Goal: Information Seeking & Learning: Learn about a topic

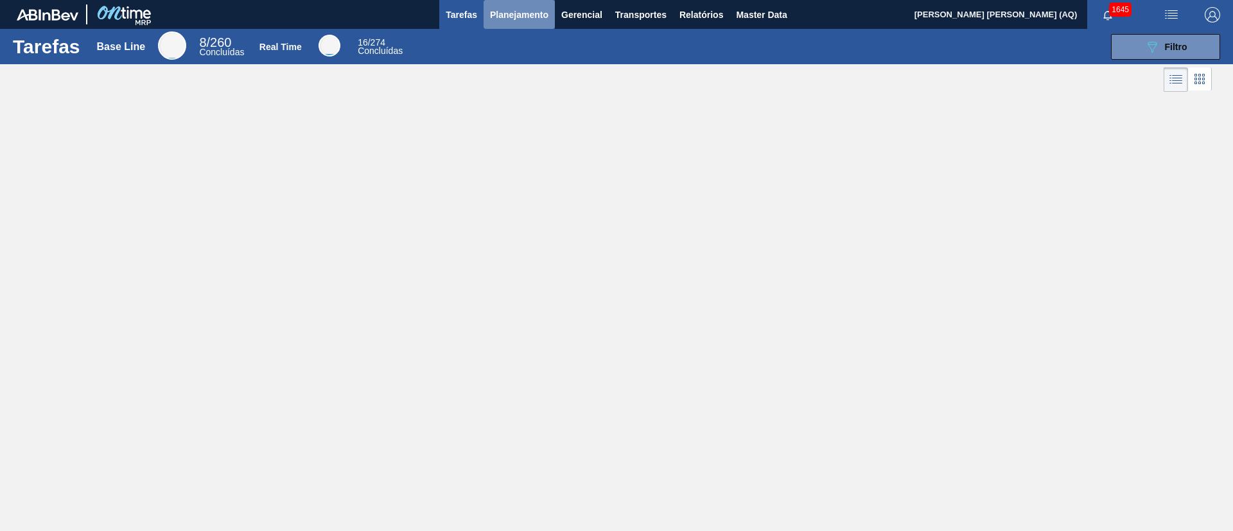
click at [514, 12] on span "Planejamento" at bounding box center [519, 14] width 58 height 15
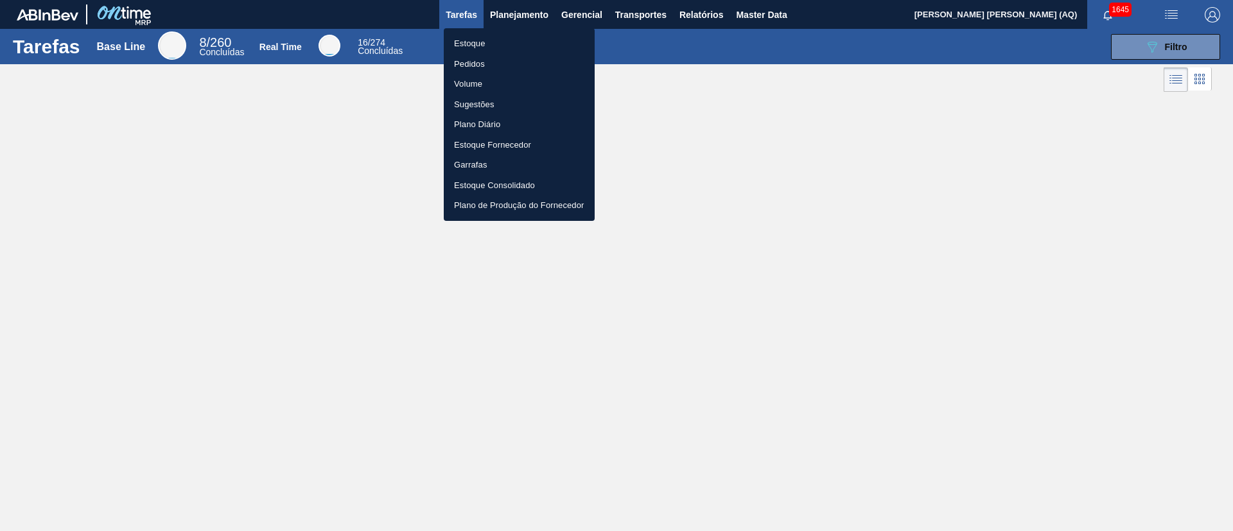
click at [467, 44] on li "Estoque" at bounding box center [519, 43] width 151 height 21
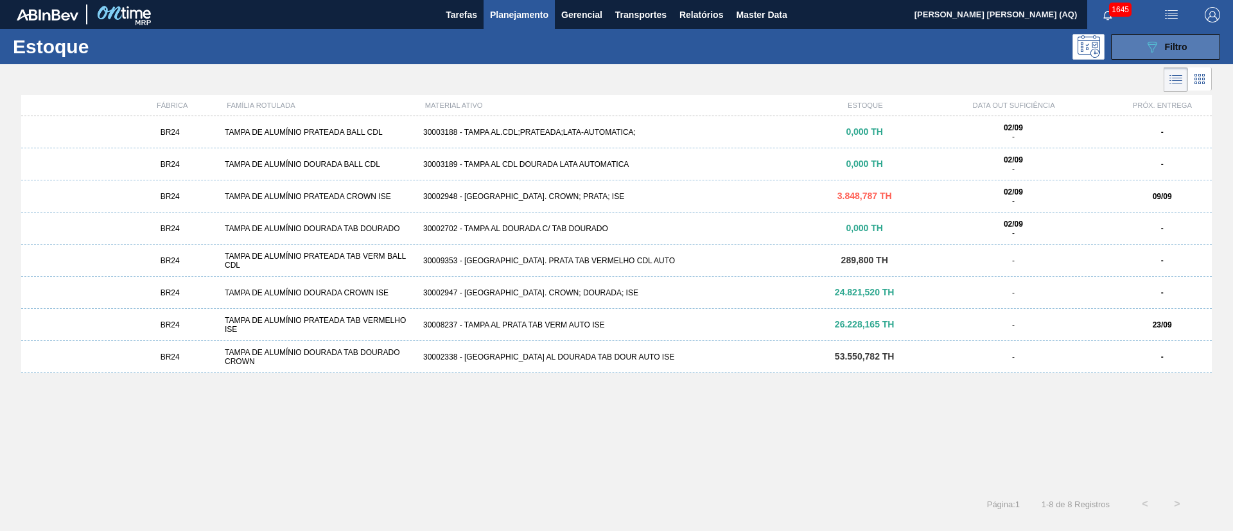
click at [1157, 58] on button "089F7B8B-B2A5-4AFE-B5C0-19BA573D28AC Filtro" at bounding box center [1165, 47] width 109 height 26
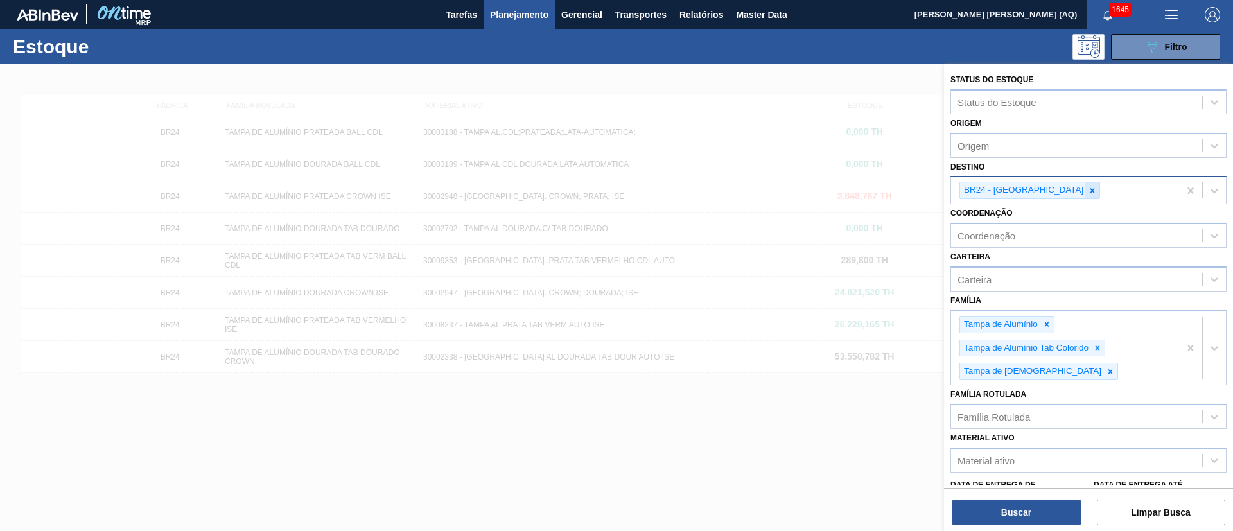
click at [1085, 196] on div at bounding box center [1092, 190] width 14 height 16
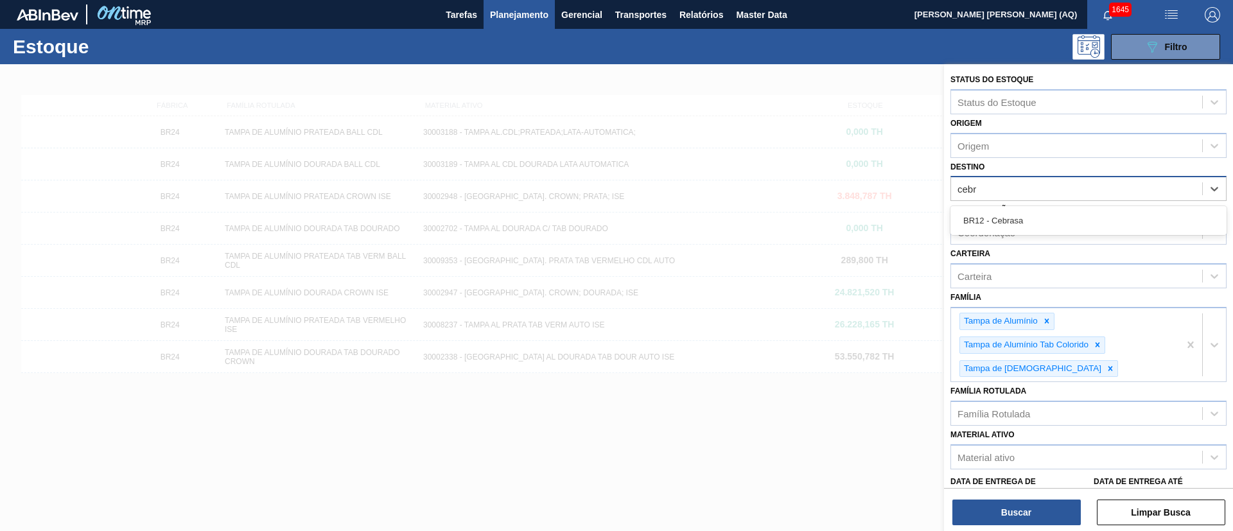
type input "cebra"
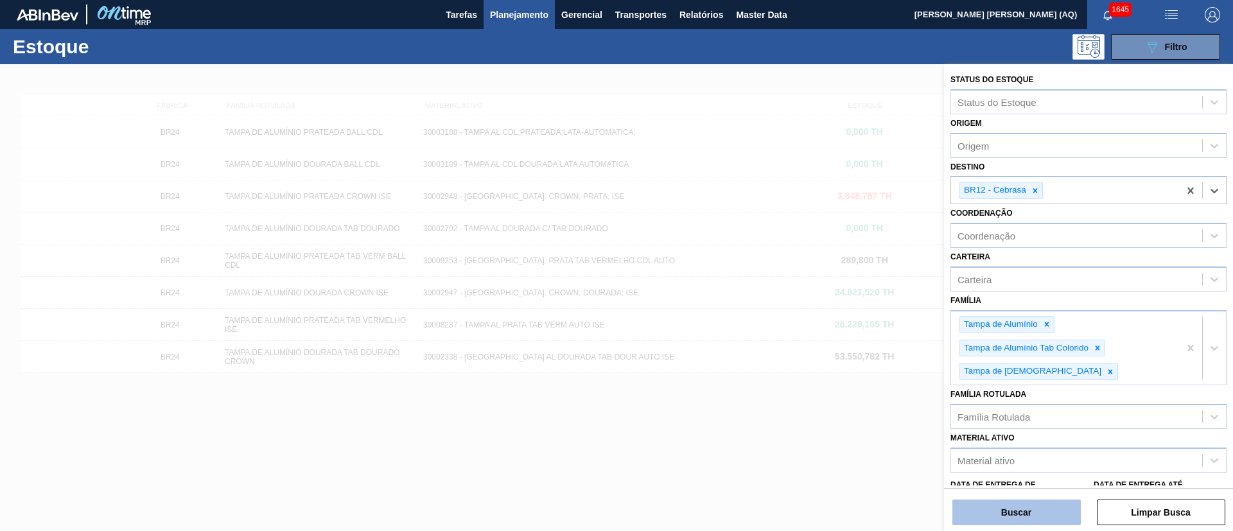
click at [1027, 519] on button "Buscar" at bounding box center [1016, 512] width 128 height 26
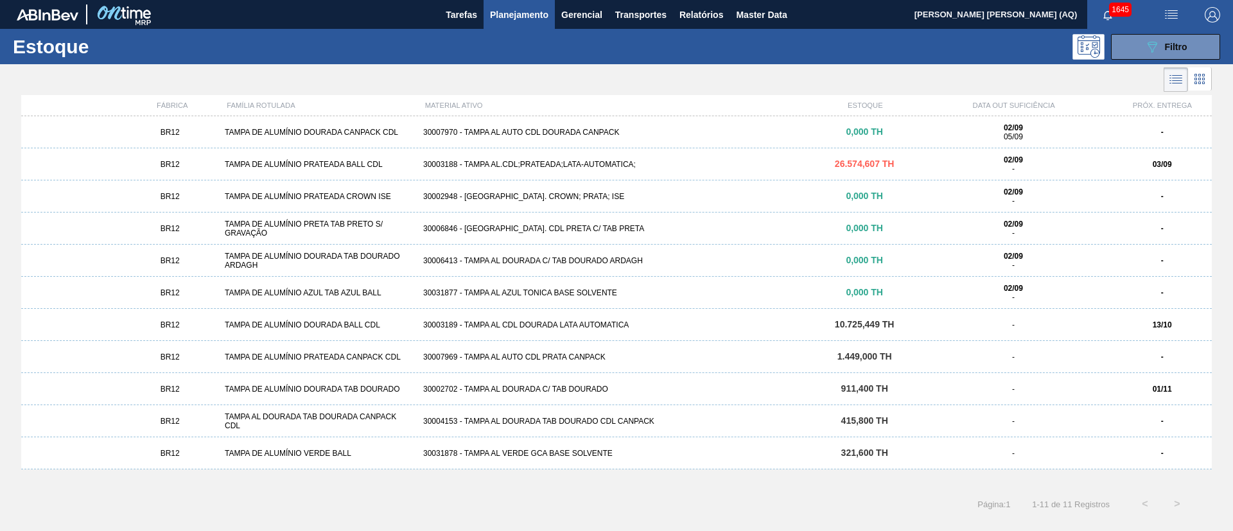
click at [559, 160] on div "30003188 - TAMPA AL.CDL;PRATEADA;LATA-AUTOMATICA;" at bounding box center [616, 164] width 397 height 9
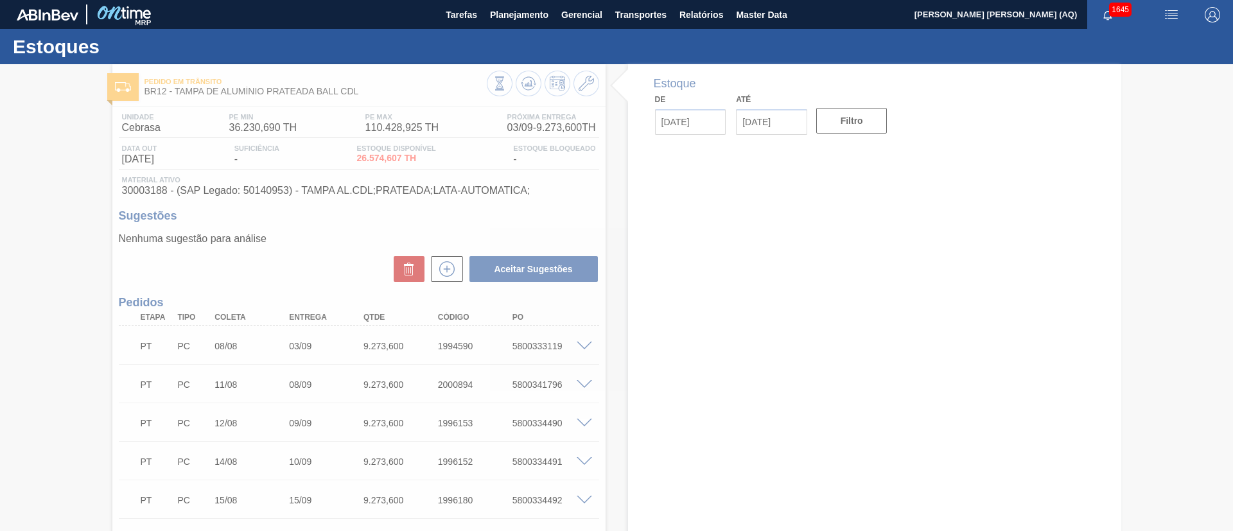
type input "[DATE]"
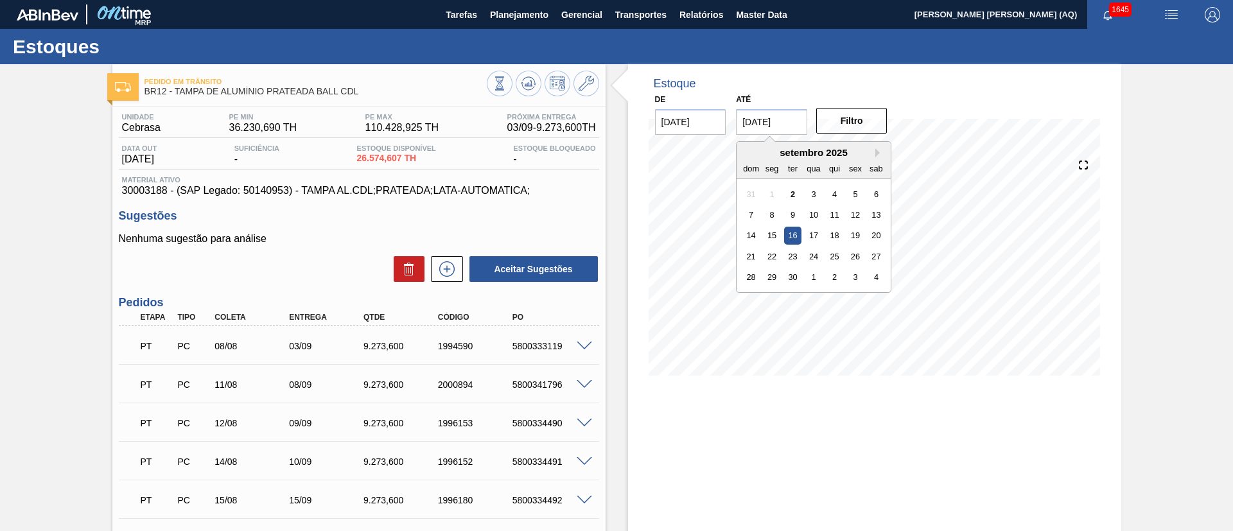
click at [778, 133] on input "[DATE]" at bounding box center [771, 122] width 71 height 26
click at [878, 157] on button "Next Month" at bounding box center [879, 152] width 9 height 9
click at [818, 270] on div "31" at bounding box center [813, 276] width 17 height 17
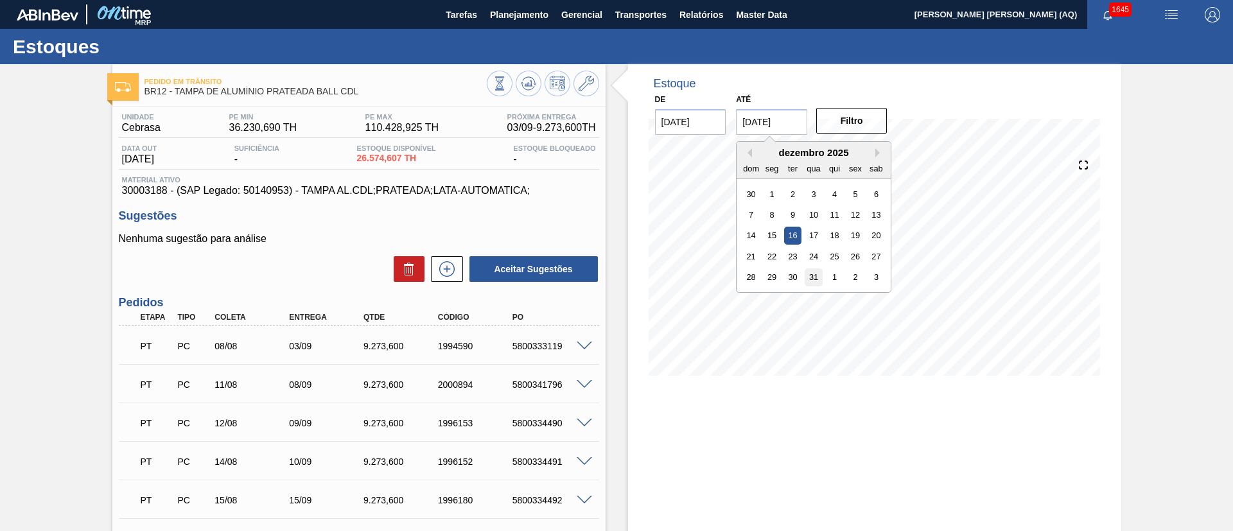
type input "[DATE]"
click at [828, 101] on div "De [DATE] Até [DATE] Filtro" at bounding box center [771, 113] width 257 height 44
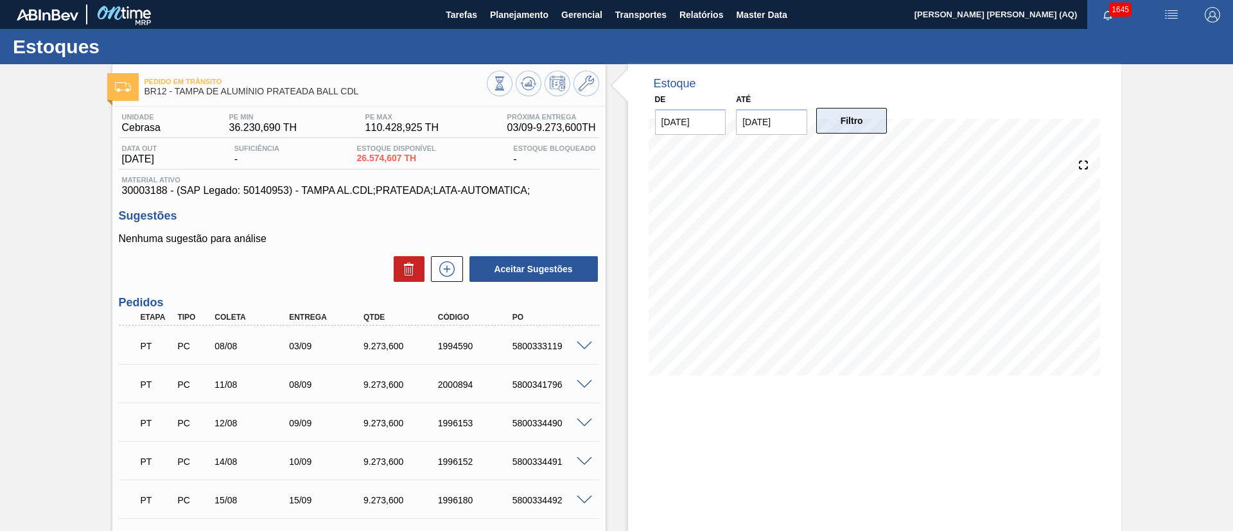
click at [836, 125] on button "Filtro" at bounding box center [851, 121] width 71 height 26
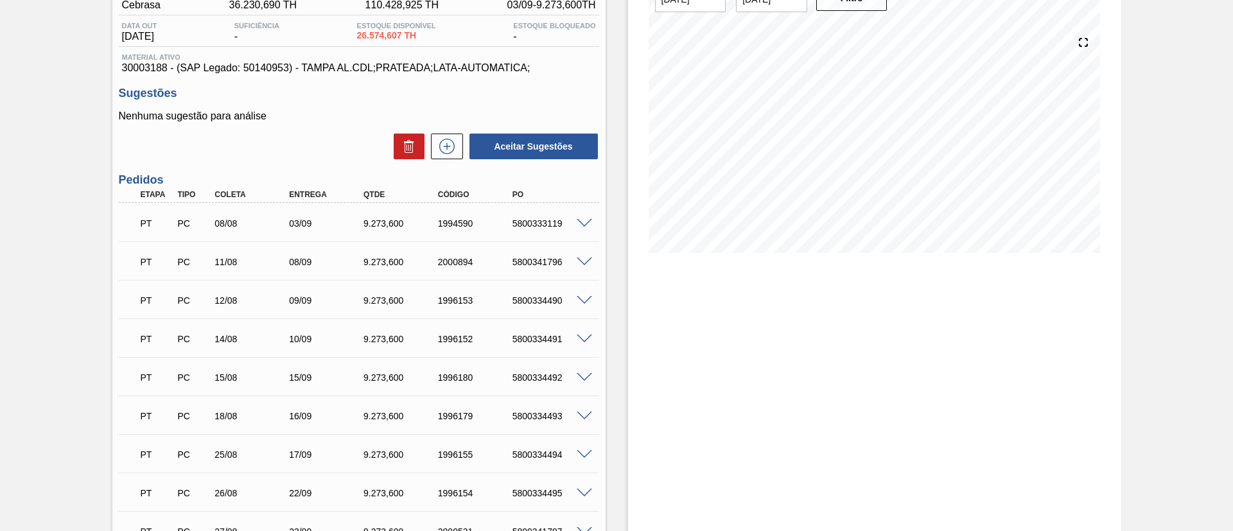
scroll to position [112, 0]
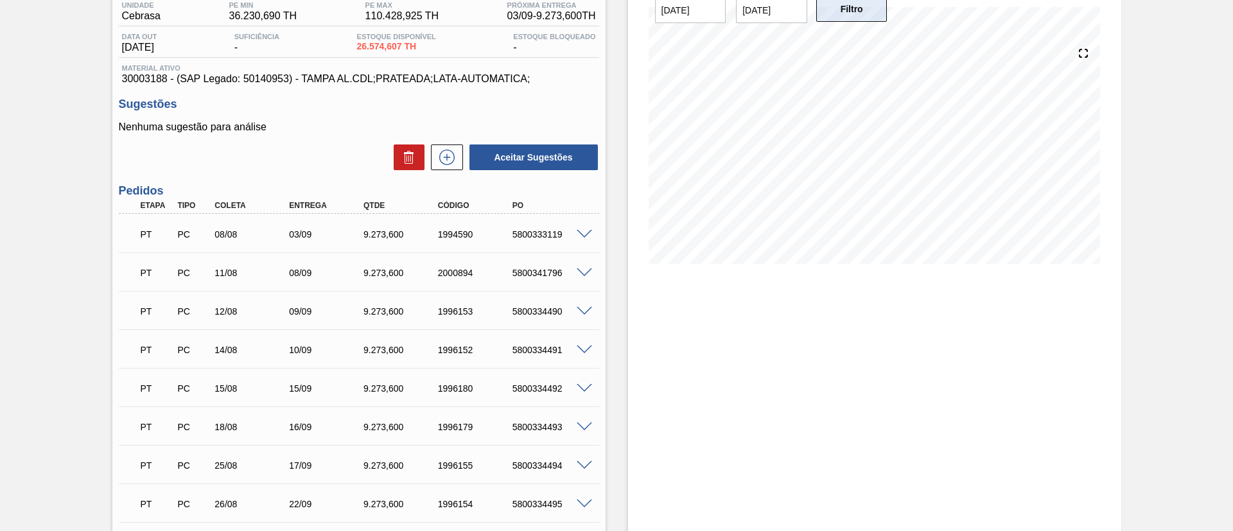
click at [818, 13] on button "Filtro" at bounding box center [851, 9] width 71 height 26
click at [786, 21] on input "[DATE]" at bounding box center [771, 10] width 71 height 26
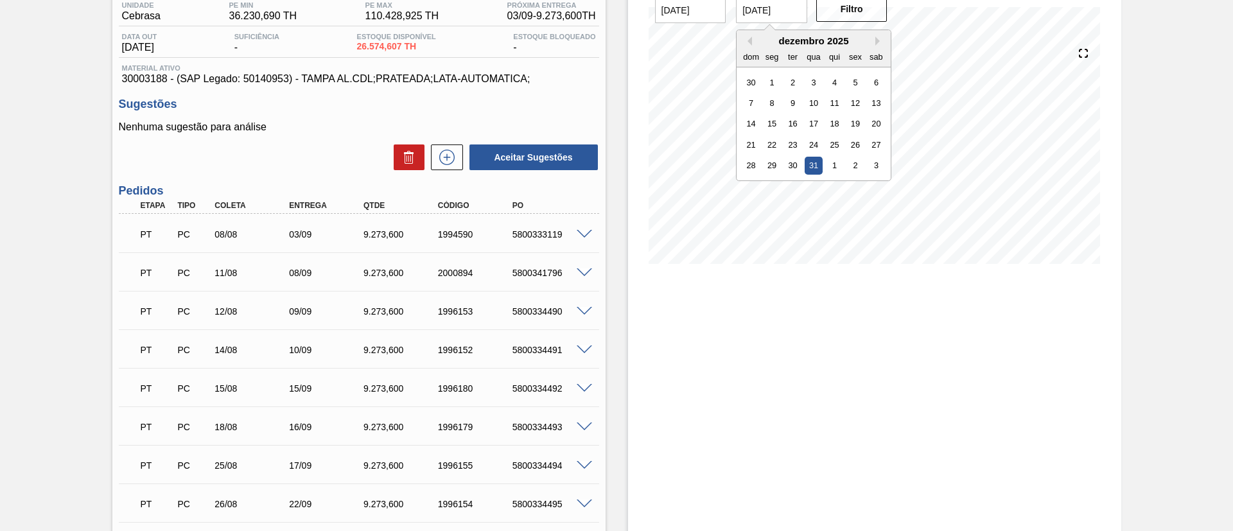
click at [745, 48] on div "dom" at bounding box center [750, 56] width 17 height 17
click at [747, 43] on button "Previous Month" at bounding box center [747, 41] width 9 height 9
click at [756, 189] on div "30" at bounding box center [750, 186] width 17 height 17
type input "[DATE]"
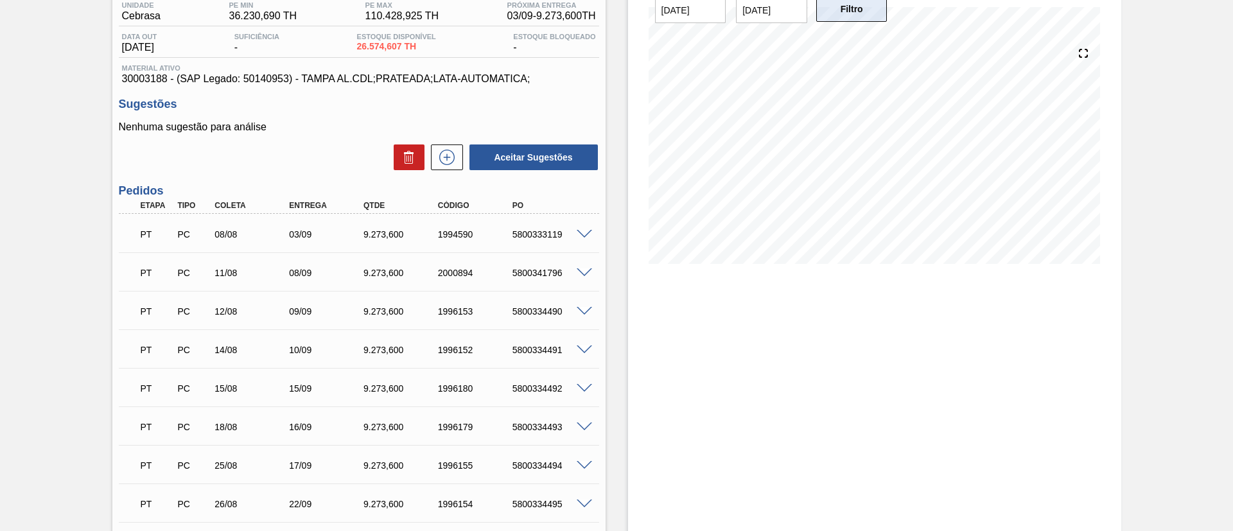
click at [847, 19] on button "Filtro" at bounding box center [851, 9] width 71 height 26
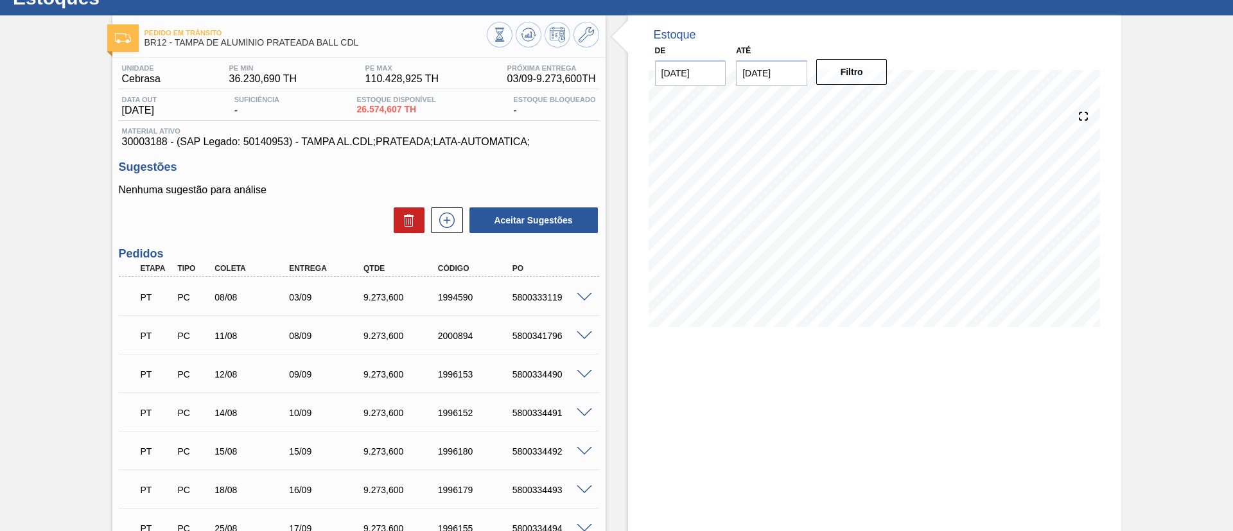
scroll to position [0, 0]
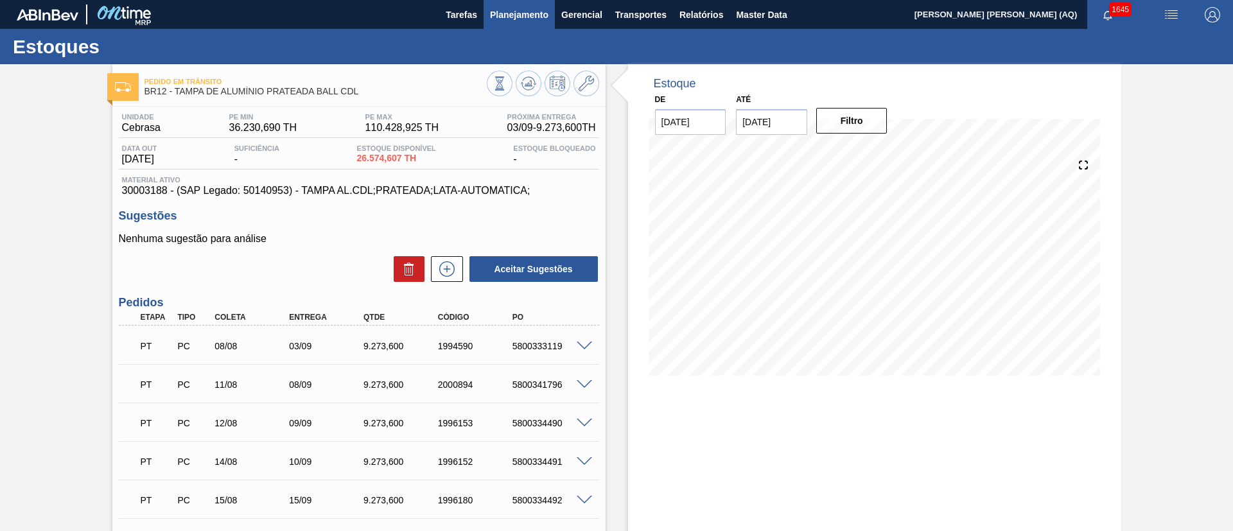
click at [499, 19] on span "Planejamento" at bounding box center [519, 14] width 58 height 15
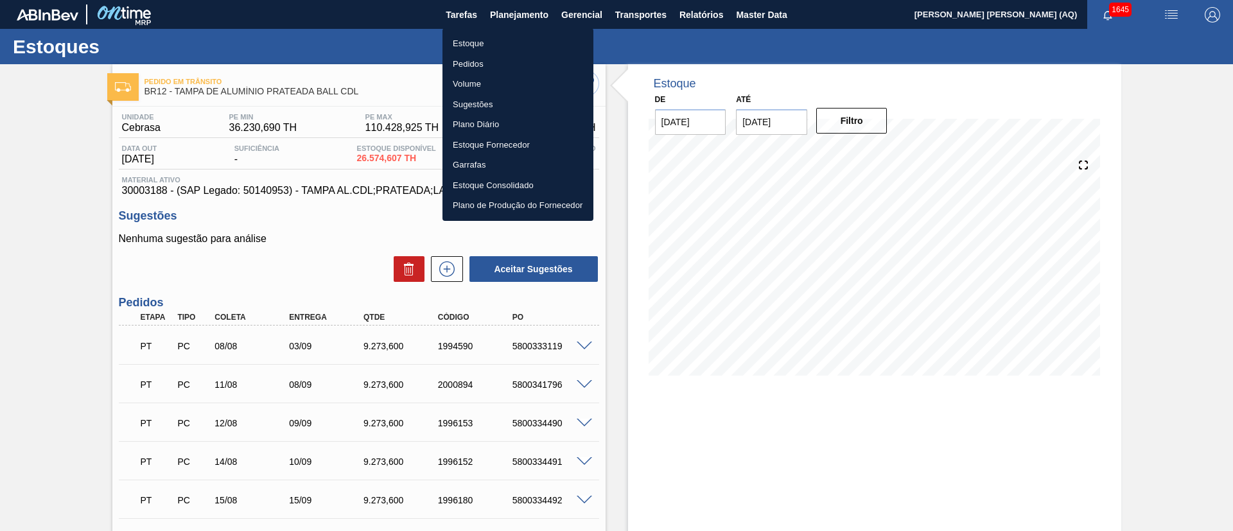
click at [477, 42] on li "Estoque" at bounding box center [517, 43] width 151 height 21
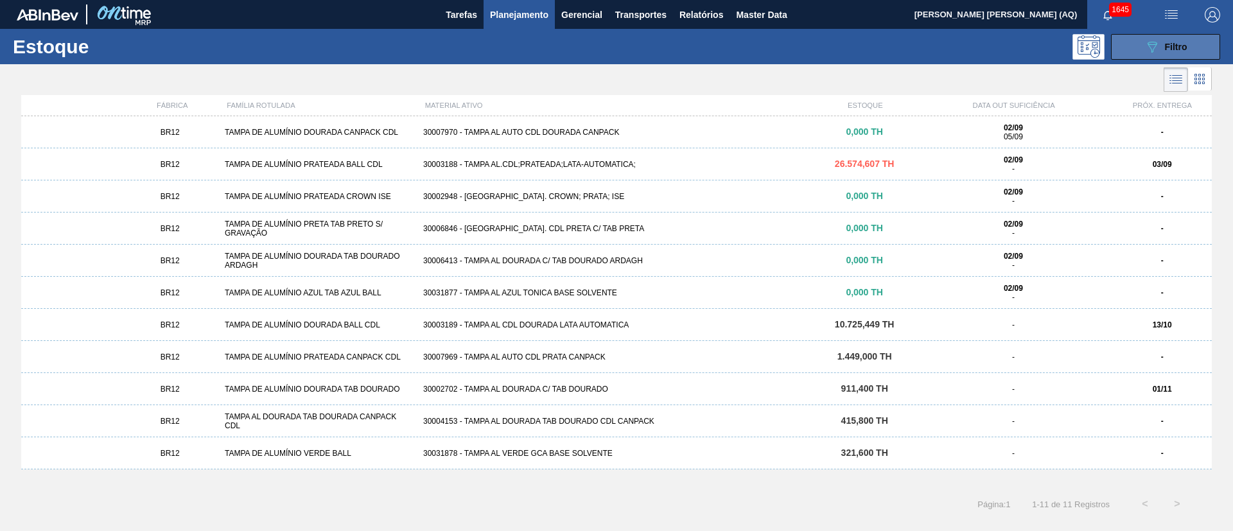
click at [1163, 49] on div "089F7B8B-B2A5-4AFE-B5C0-19BA573D28AC Filtro" at bounding box center [1165, 46] width 43 height 15
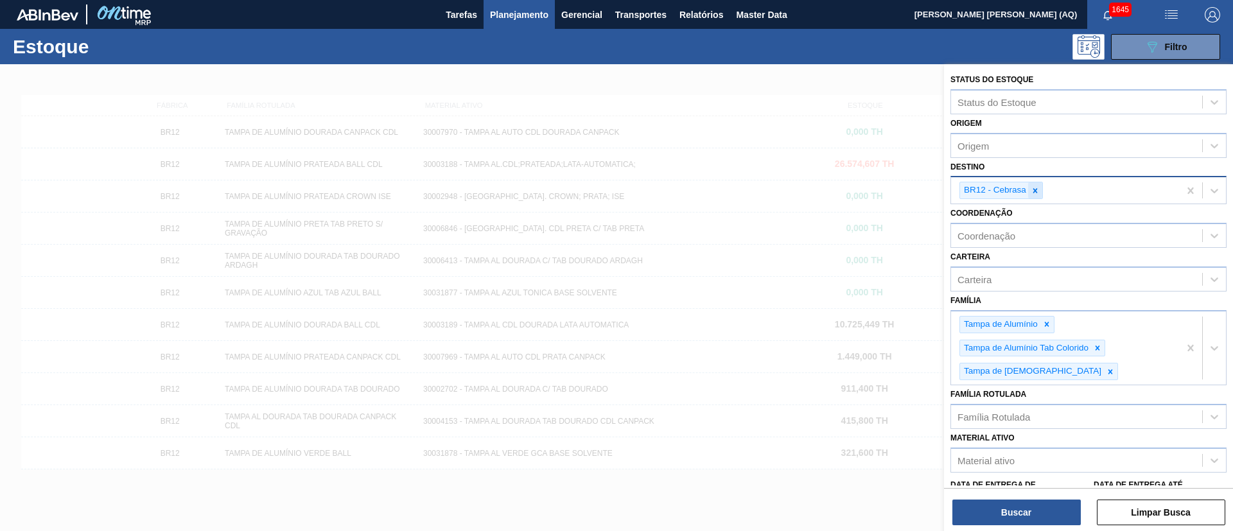
click at [1035, 189] on icon at bounding box center [1035, 190] width 4 height 4
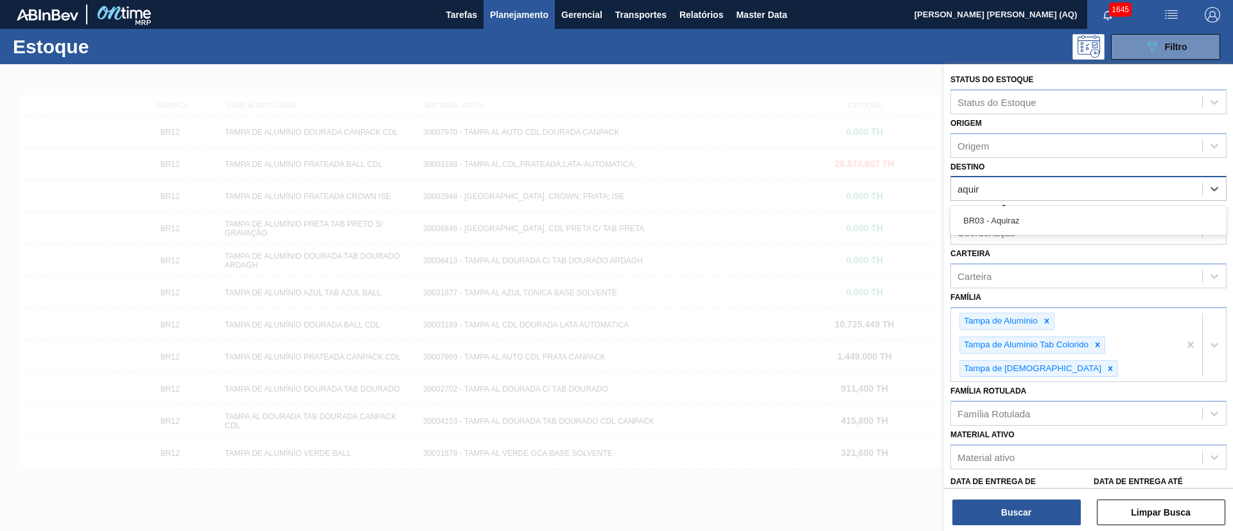
type input "aquira"
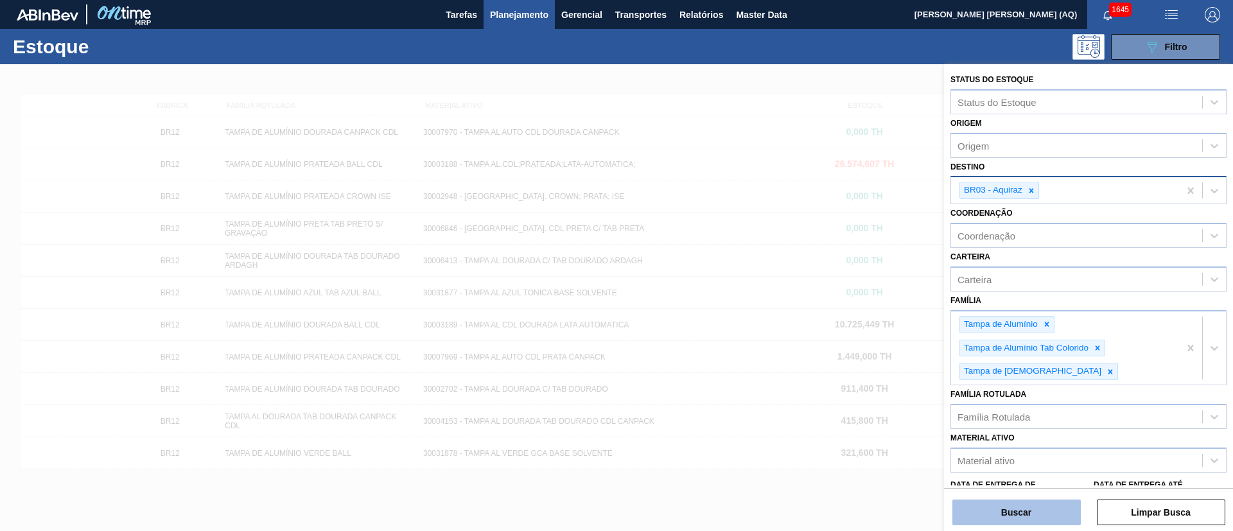
click at [1023, 503] on button "Buscar" at bounding box center [1016, 512] width 128 height 26
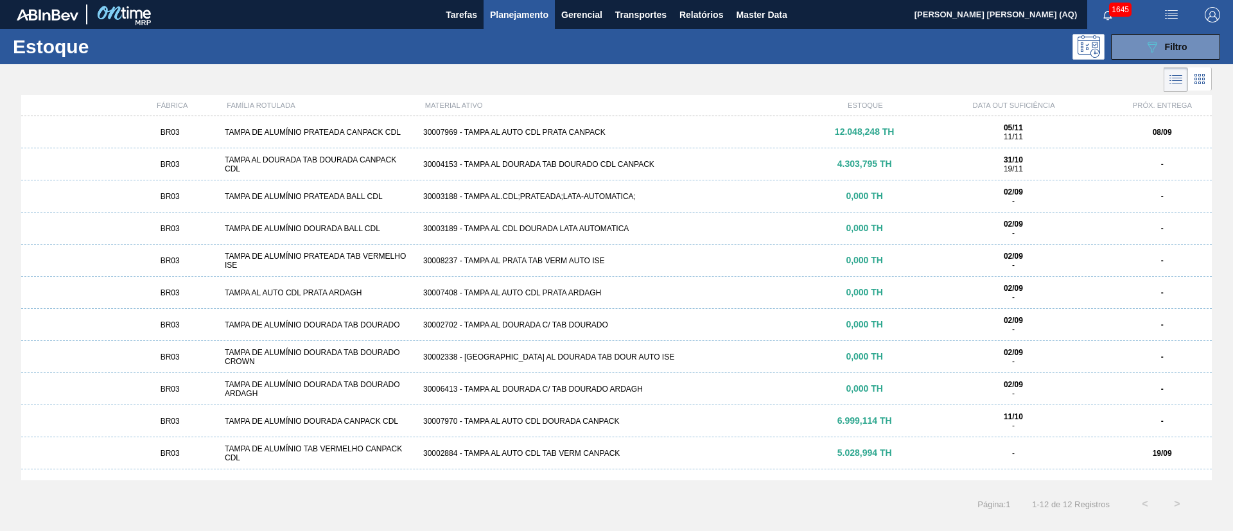
click at [725, 130] on div "30007969 - TAMPA AL AUTO CDL PRATA CANPACK" at bounding box center [616, 132] width 397 height 9
click at [1157, 47] on icon "089F7B8B-B2A5-4AFE-B5C0-19BA573D28AC" at bounding box center [1151, 46] width 15 height 15
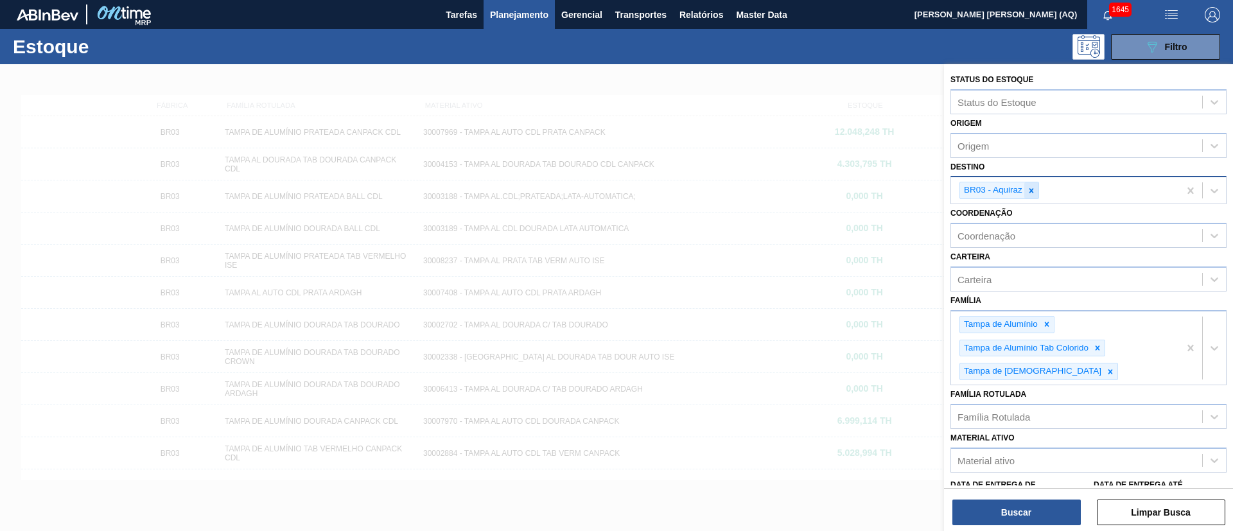
click at [1029, 193] on icon at bounding box center [1030, 190] width 9 height 9
type input "uber"
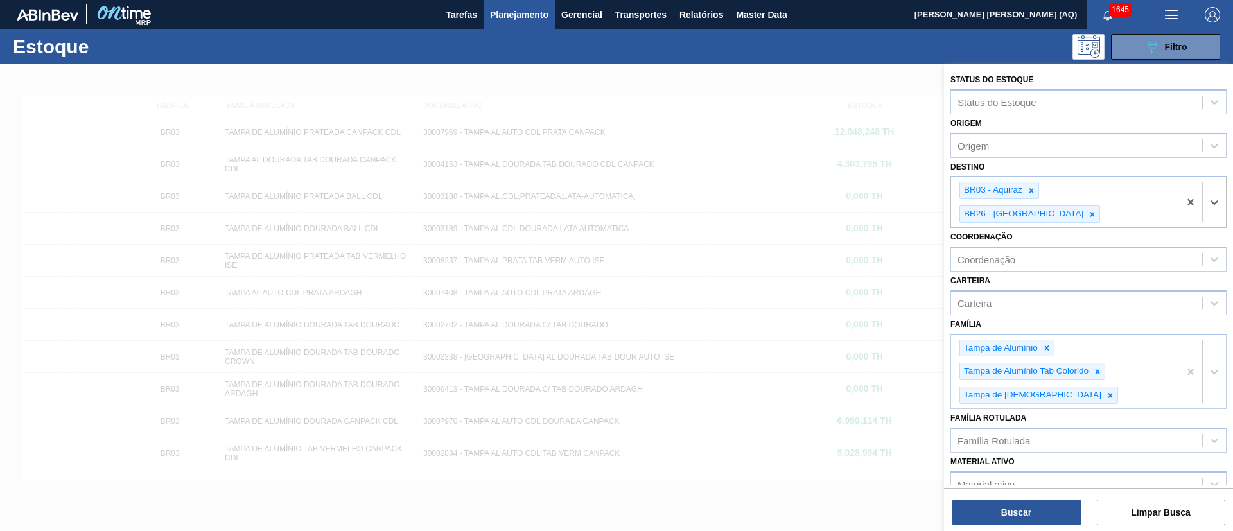
drag, startPoint x: 1035, startPoint y: 192, endPoint x: 1047, endPoint y: 252, distance: 60.9
click at [1034, 192] on icon at bounding box center [1030, 190] width 9 height 9
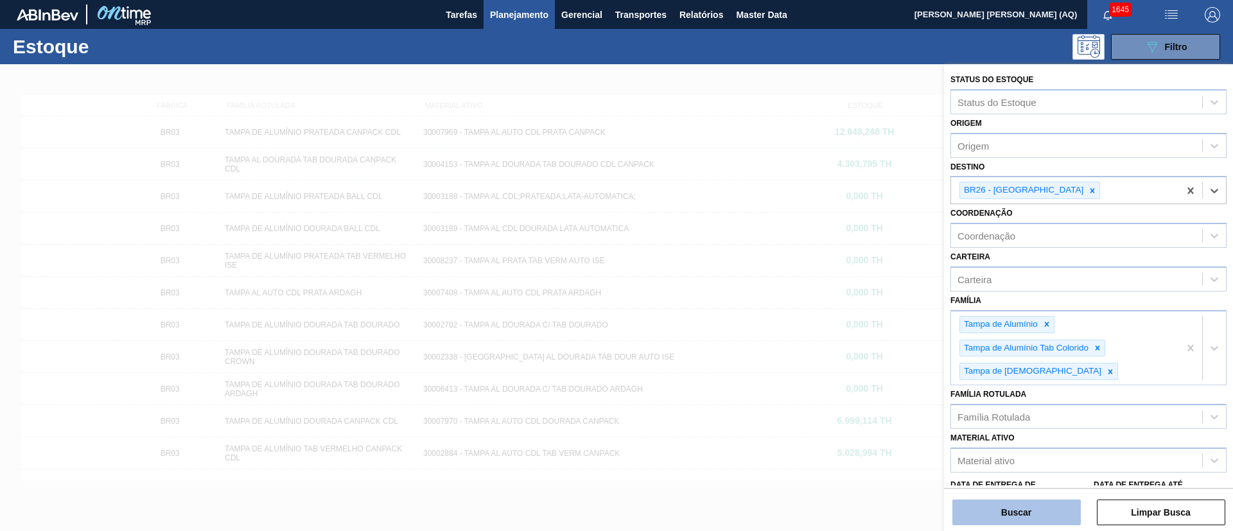
click at [1045, 503] on button "Buscar" at bounding box center [1016, 512] width 128 height 26
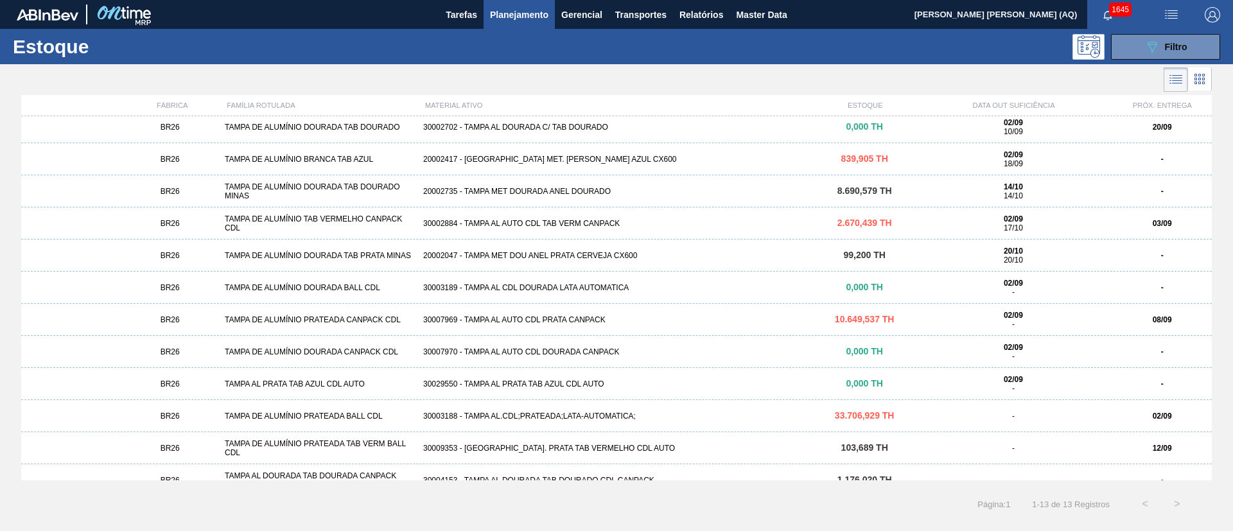
scroll to position [53, 0]
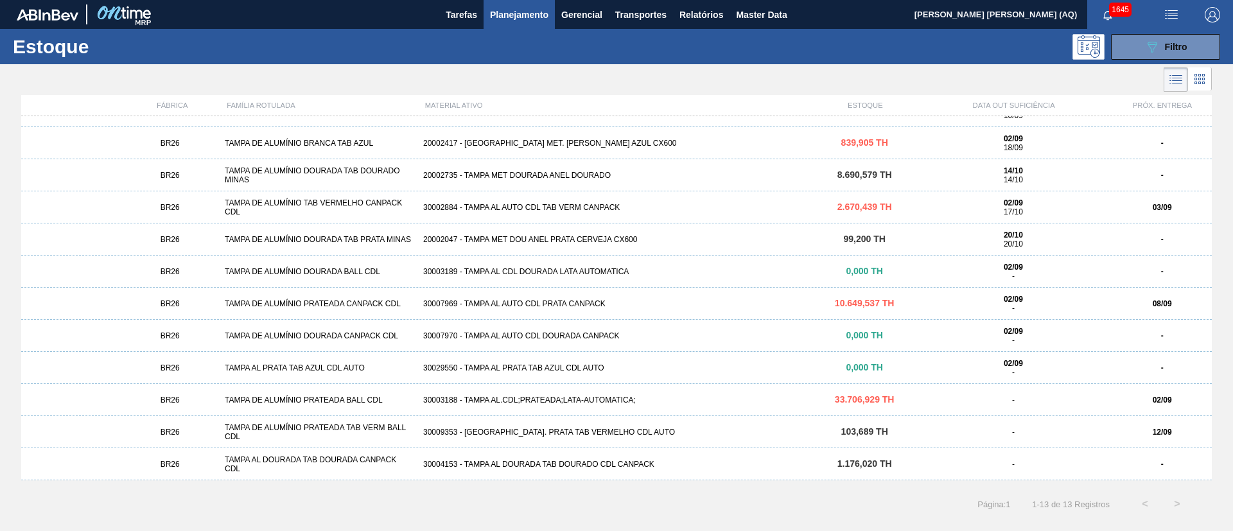
click at [619, 303] on div "30007969 - TAMPA AL AUTO CDL PRATA CANPACK" at bounding box center [616, 303] width 397 height 9
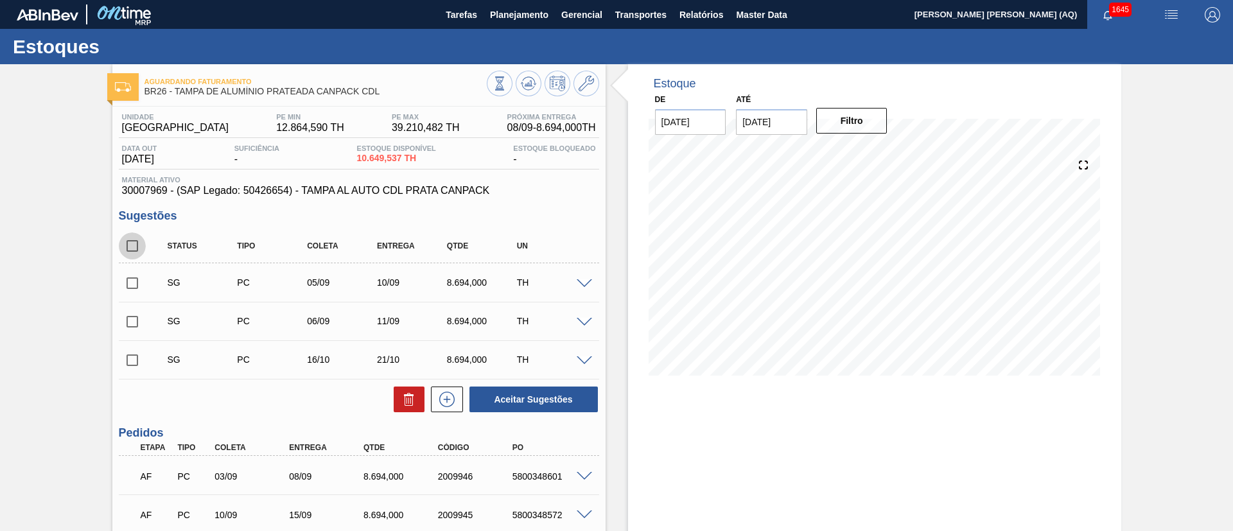
click at [133, 243] on input "checkbox" at bounding box center [132, 245] width 27 height 27
checkbox input "true"
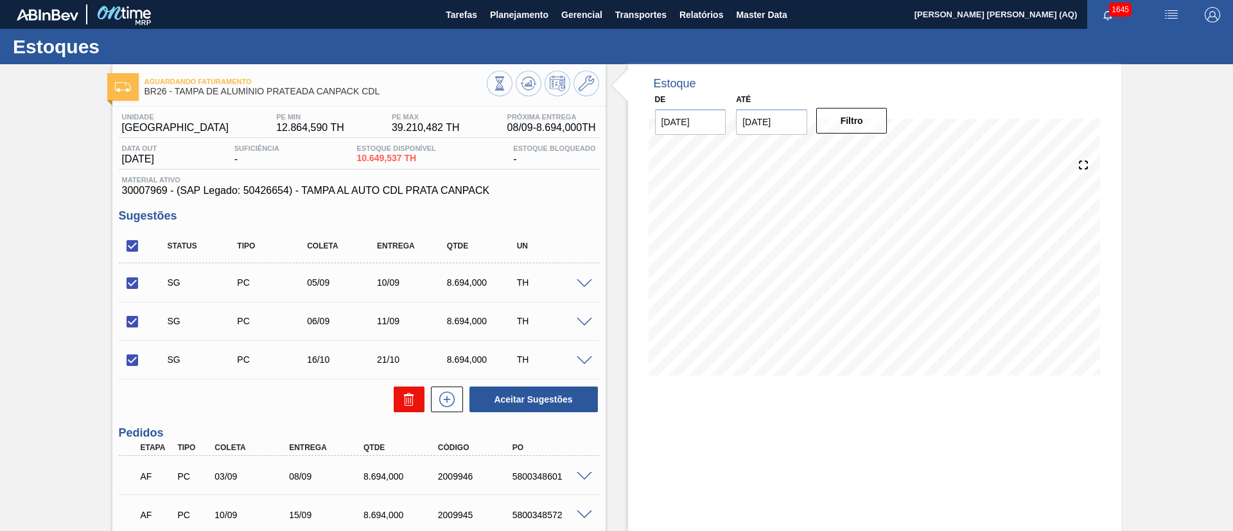
click at [401, 396] on icon at bounding box center [408, 399] width 15 height 15
checkbox input "false"
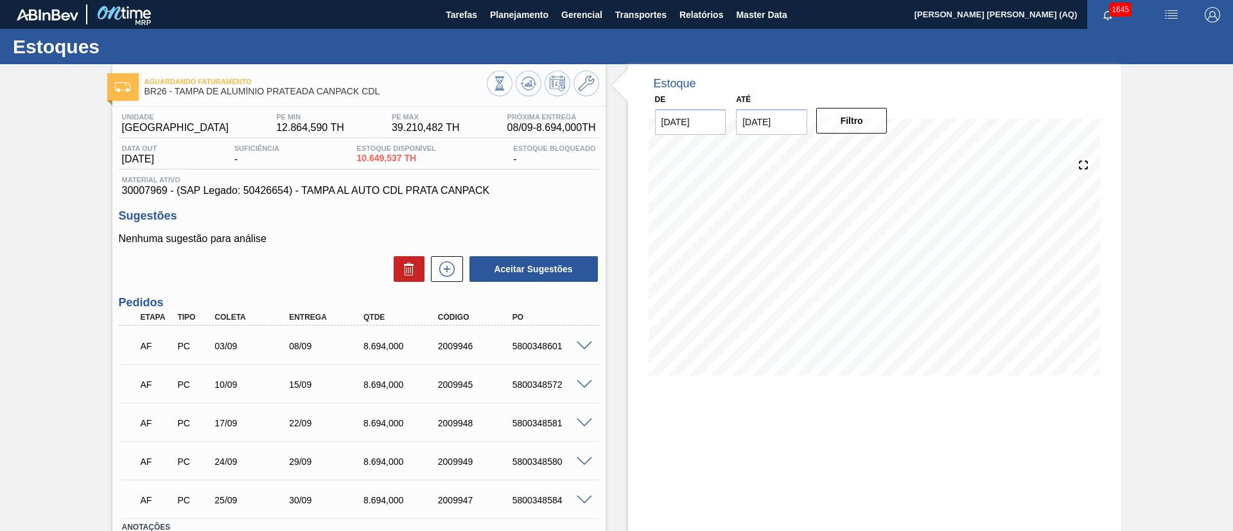
click at [1187, 494] on div "Aguardando Faturamento BR26 - [GEOGRAPHIC_DATA] DE ALUMÍNIO PRATEADA CANPACK CD…" at bounding box center [616, 343] width 1233 height 559
click at [1139, 410] on div "Aguardando Faturamento BR26 - [GEOGRAPHIC_DATA] DE ALUMÍNIO PRATEADA CANPACK CD…" at bounding box center [616, 343] width 1233 height 559
click at [500, 20] on span "Planejamento" at bounding box center [519, 14] width 58 height 15
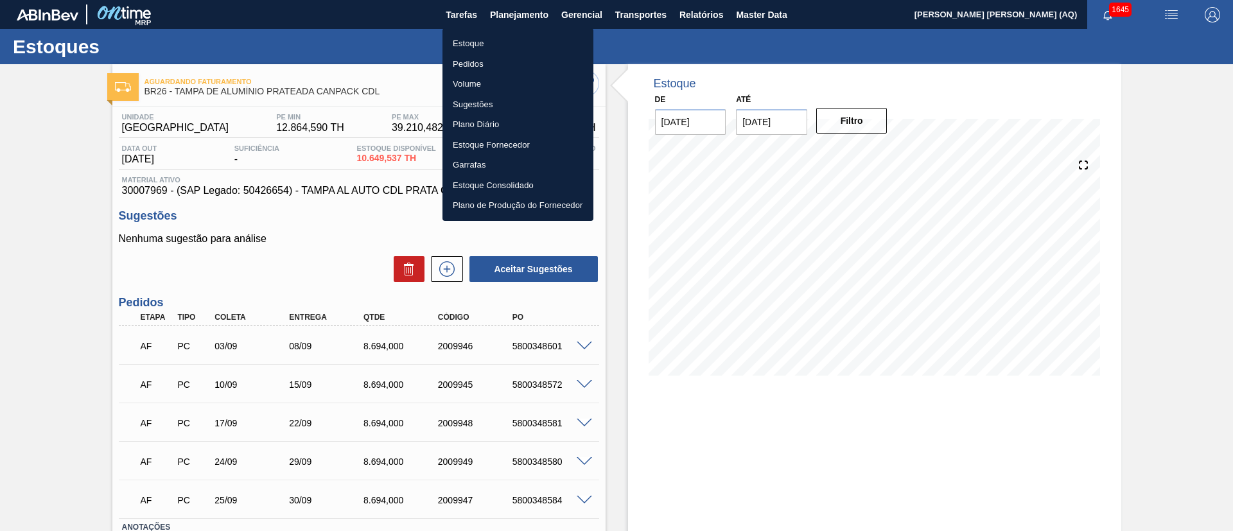
click at [467, 37] on li "Estoque" at bounding box center [517, 43] width 151 height 21
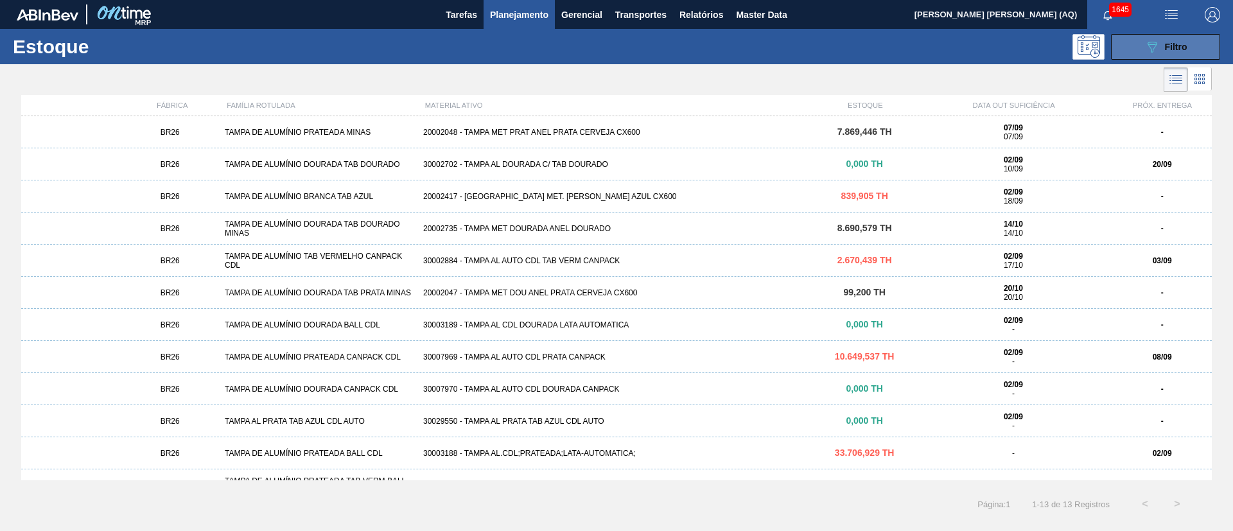
click at [1126, 43] on button "089F7B8B-B2A5-4AFE-B5C0-19BA573D28AC Filtro" at bounding box center [1165, 47] width 109 height 26
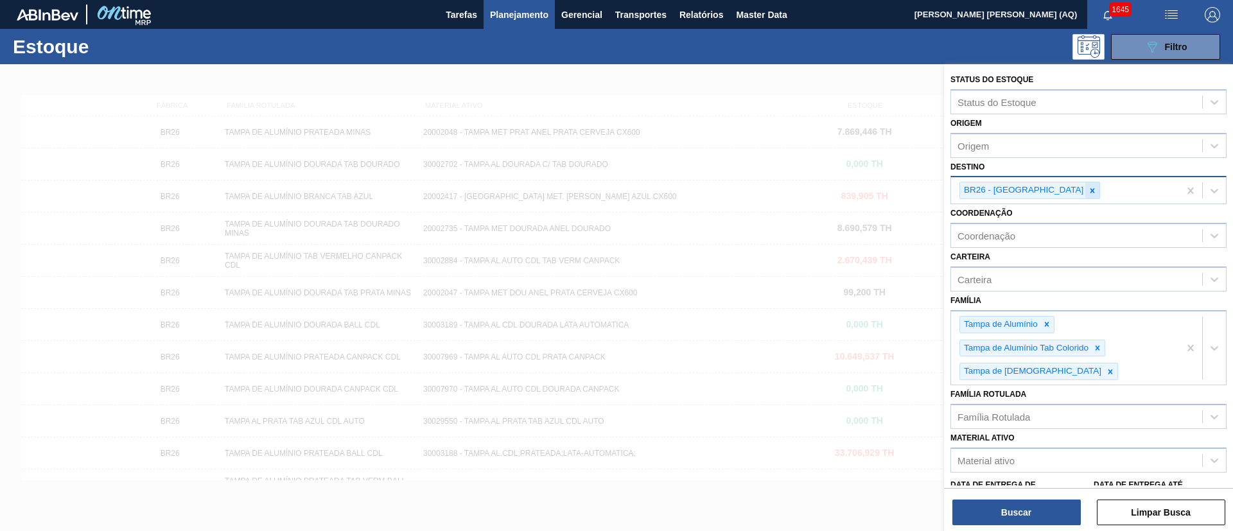
click at [1090, 190] on icon at bounding box center [1092, 190] width 4 height 4
type input "lages"
drag, startPoint x: 1127, startPoint y: 225, endPoint x: 1061, endPoint y: 286, distance: 89.5
click at [1126, 225] on div "BR21 - Lages" at bounding box center [1088, 224] width 276 height 24
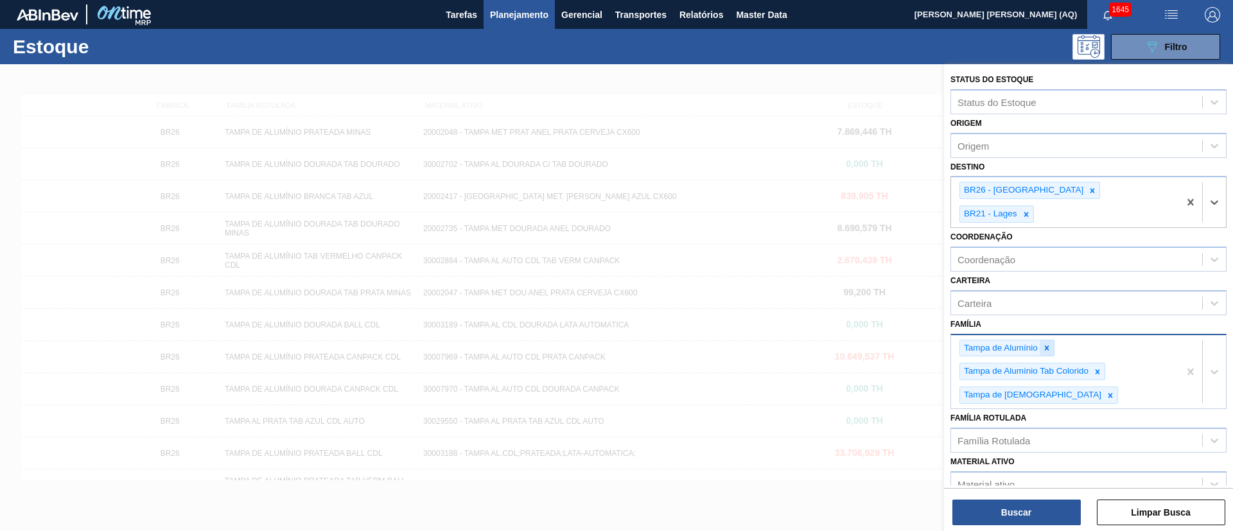
click at [1042, 343] on icon at bounding box center [1046, 347] width 9 height 9
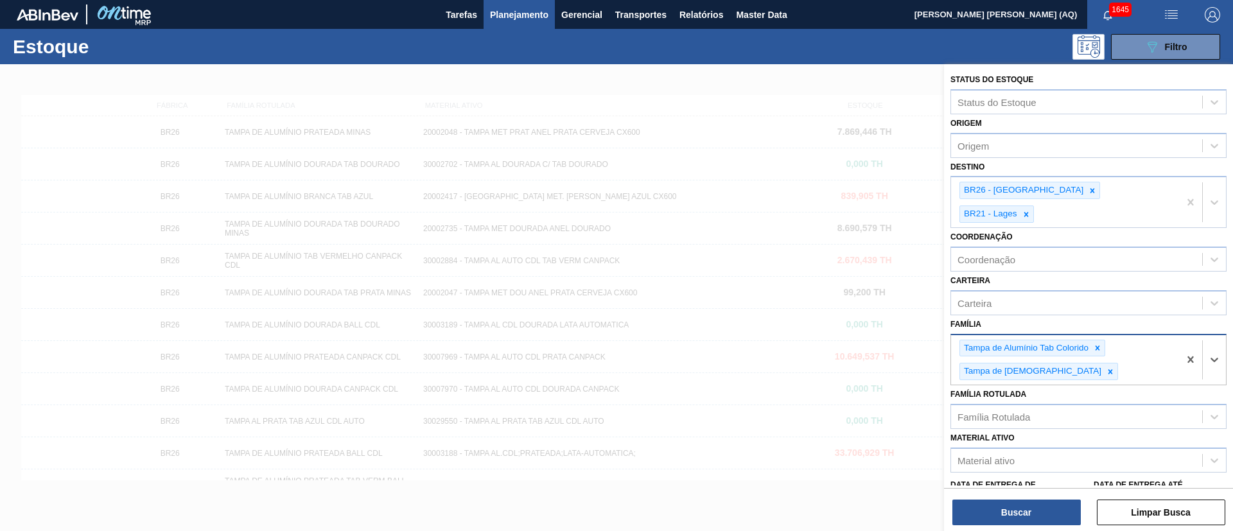
click at [1042, 340] on div "Tampa de Alumínio Tab Colorido" at bounding box center [1025, 348] width 130 height 16
click at [1094, 343] on icon at bounding box center [1097, 347] width 9 height 9
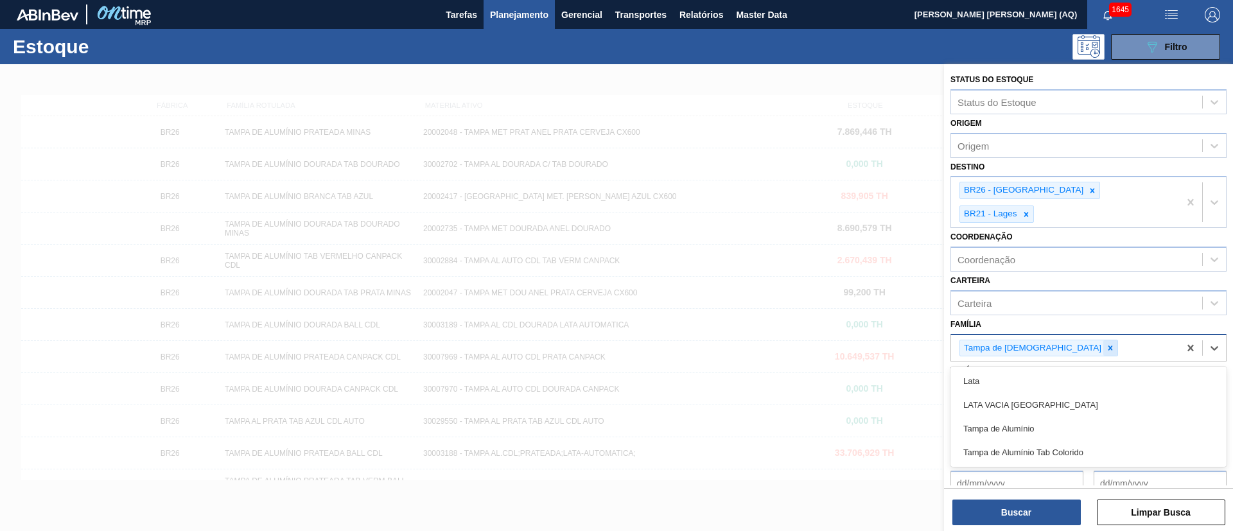
click at [1103, 340] on div at bounding box center [1110, 348] width 14 height 16
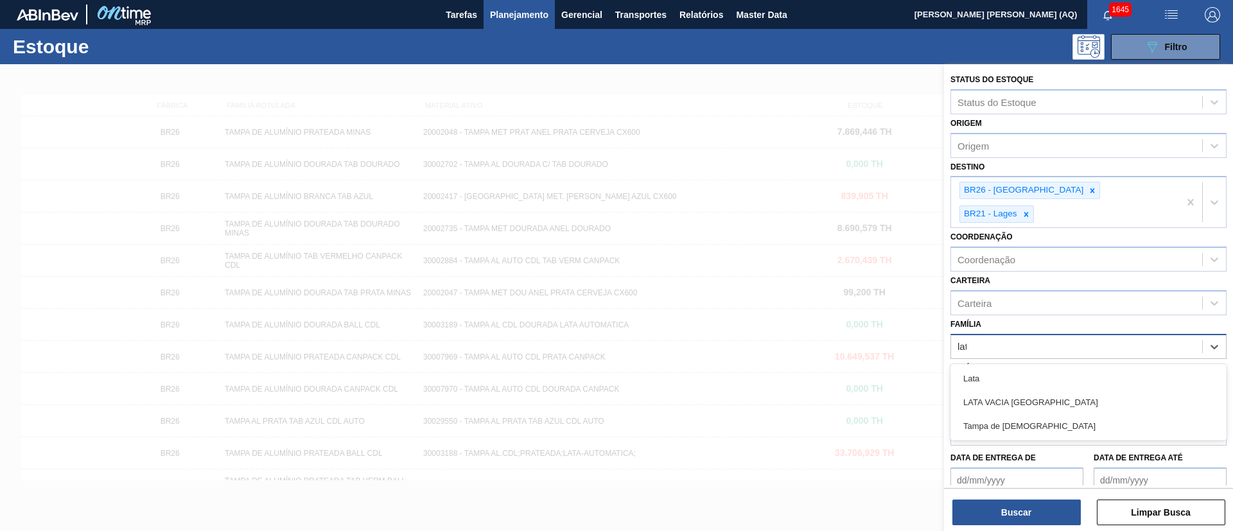
type input "lata"
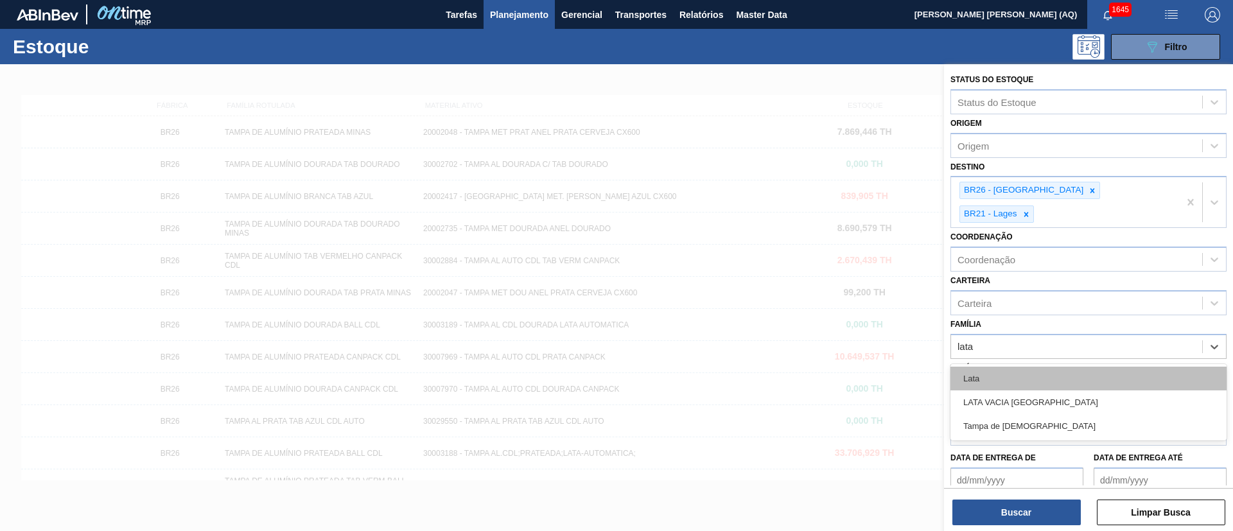
click at [1107, 367] on div "Lata" at bounding box center [1088, 379] width 276 height 24
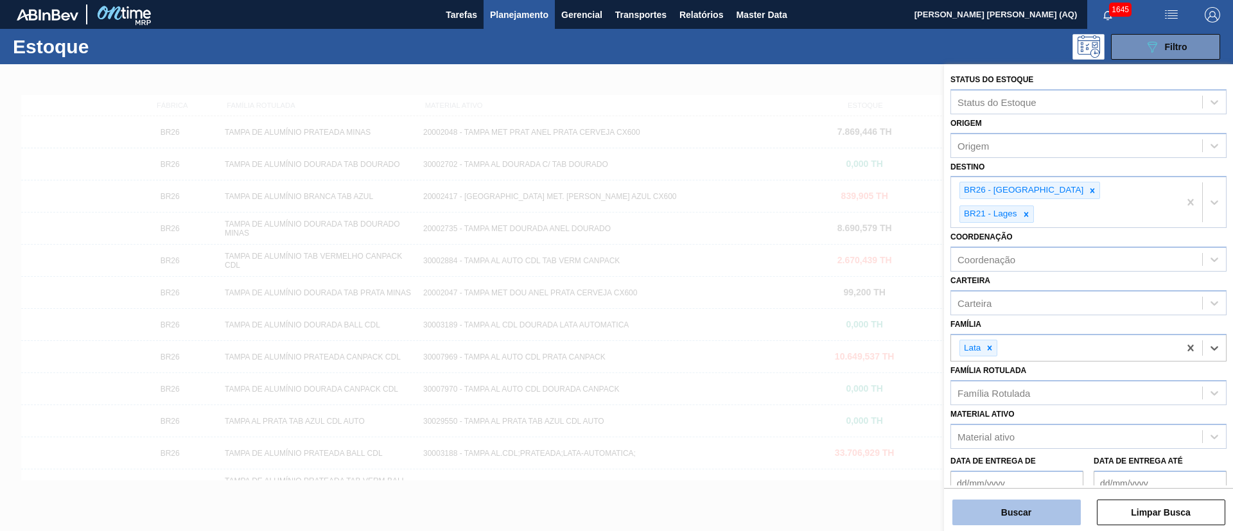
click at [1038, 503] on button "Buscar" at bounding box center [1016, 512] width 128 height 26
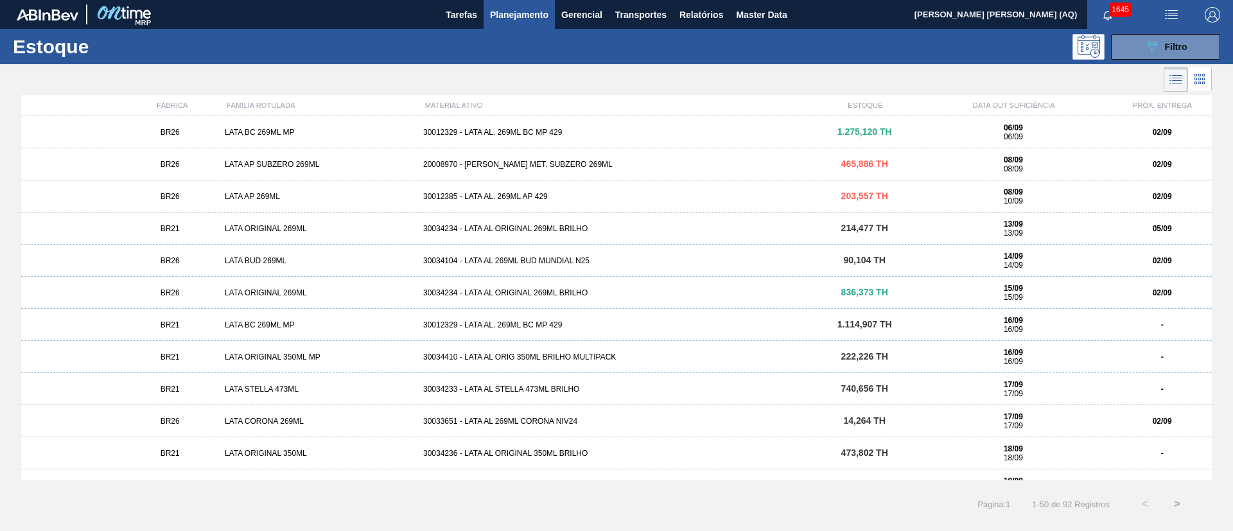
click at [844, 131] on span "1.275,120 TH" at bounding box center [864, 131] width 55 height 10
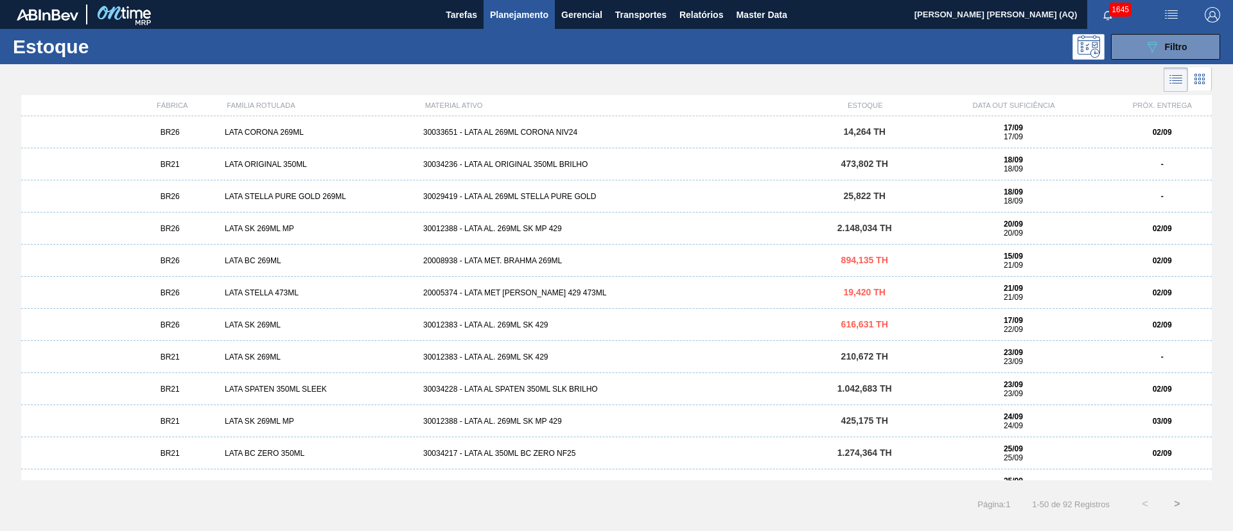
scroll to position [481, 0]
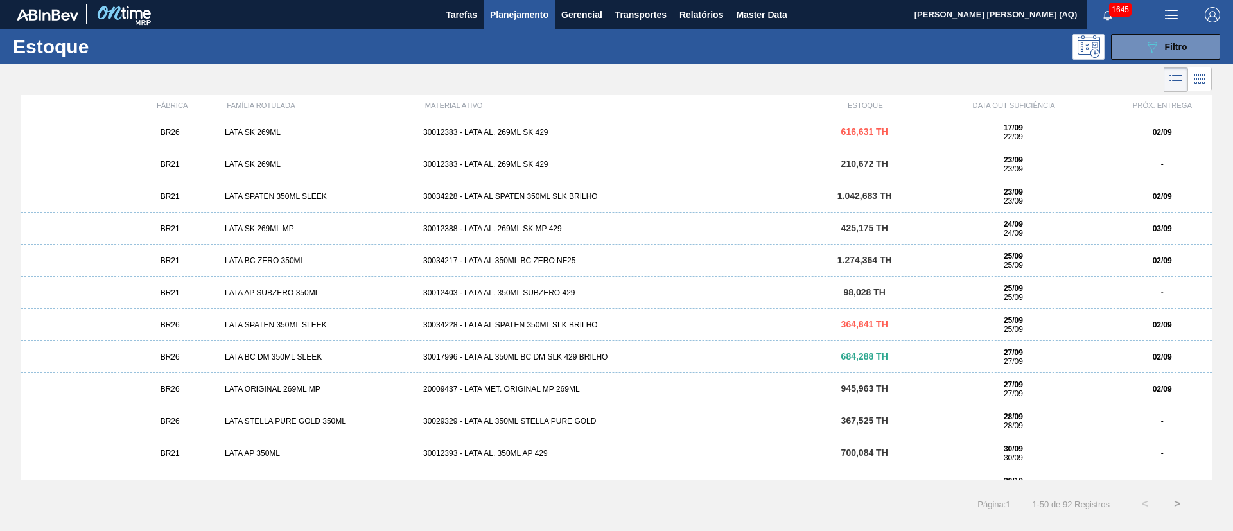
click at [480, 261] on div "30034217 - LATA AL 350ML BC ZERO NF25" at bounding box center [616, 260] width 397 height 9
